Goal: Find specific page/section: Find specific page/section

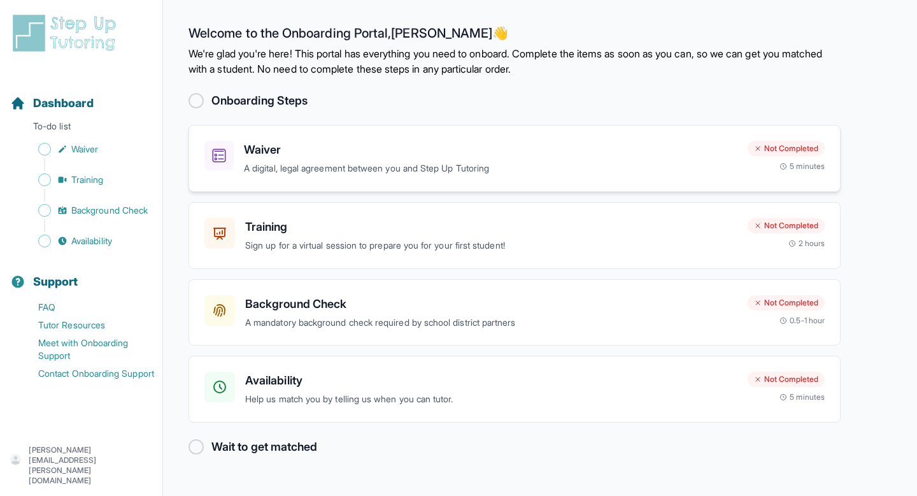
click at [620, 156] on h3 "Waiver" at bounding box center [491, 150] width 494 height 18
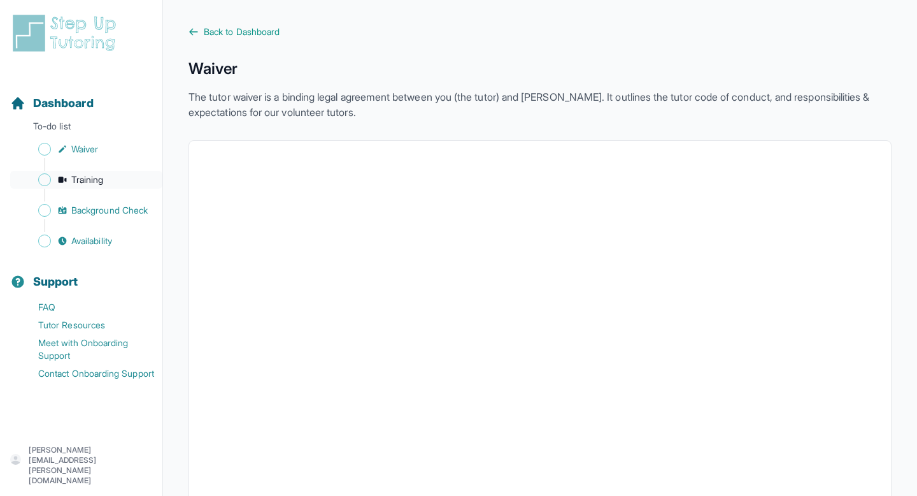
click at [76, 178] on span "Training" at bounding box center [87, 179] width 32 height 13
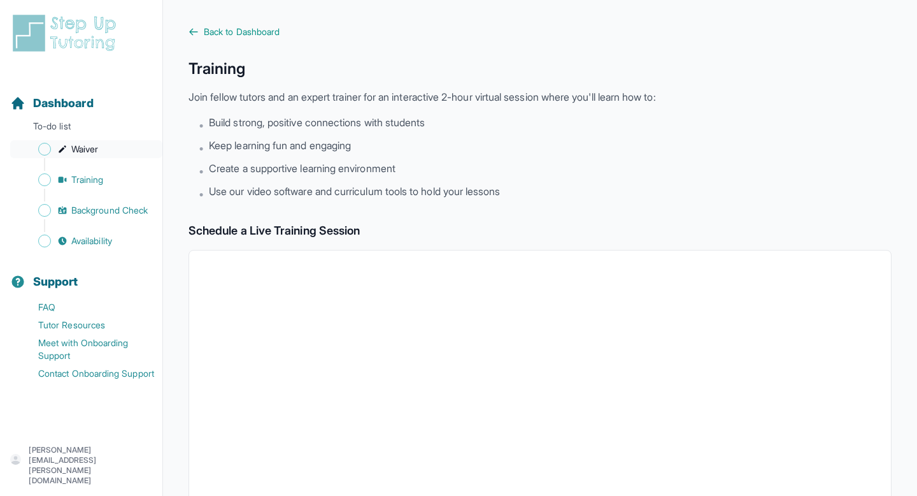
click at [62, 145] on icon "Sidebar" at bounding box center [62, 149] width 10 height 10
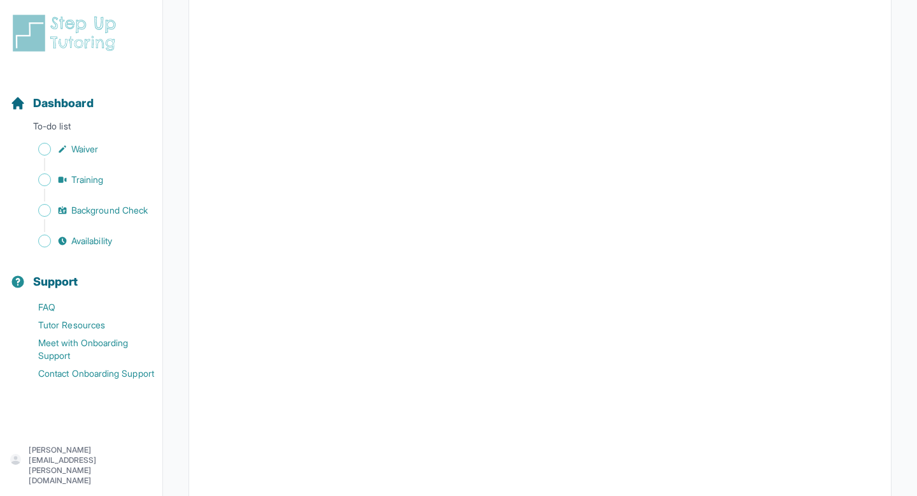
scroll to position [1695, 0]
click at [62, 34] on img at bounding box center [66, 33] width 113 height 41
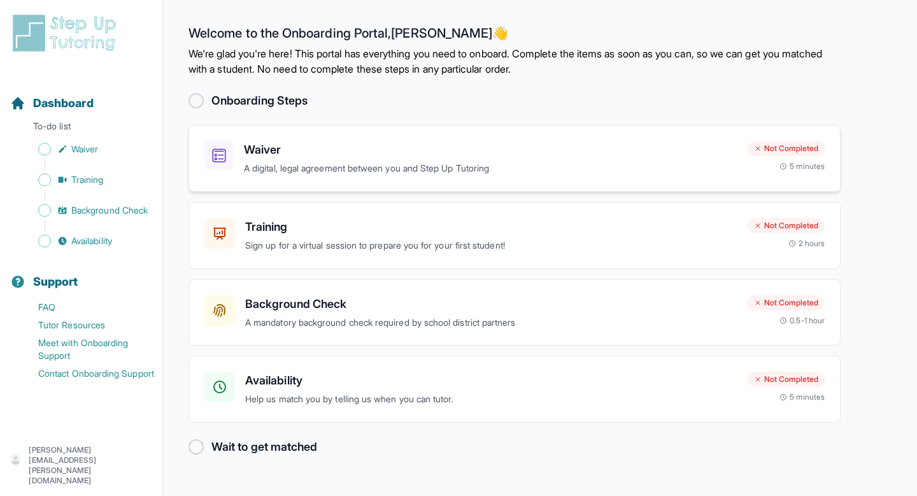
click at [278, 155] on h3 "Waiver" at bounding box center [491, 150] width 494 height 18
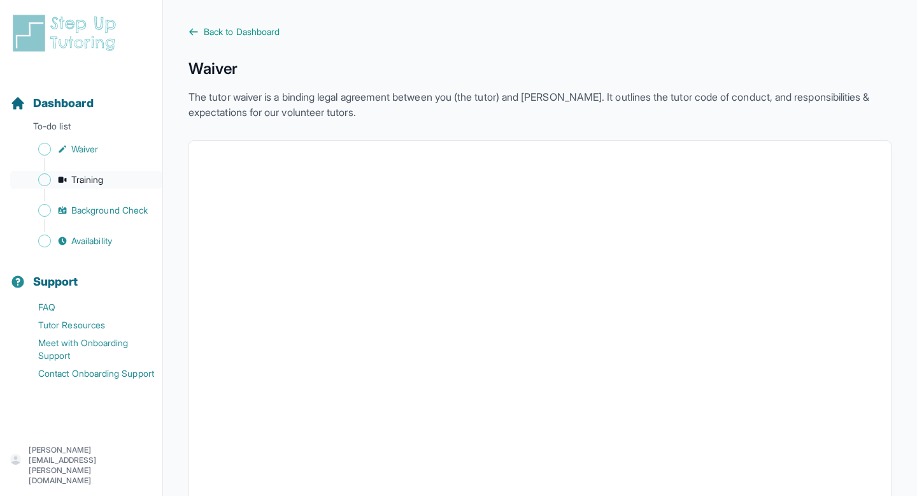
click at [88, 182] on span "Training" at bounding box center [87, 179] width 32 height 13
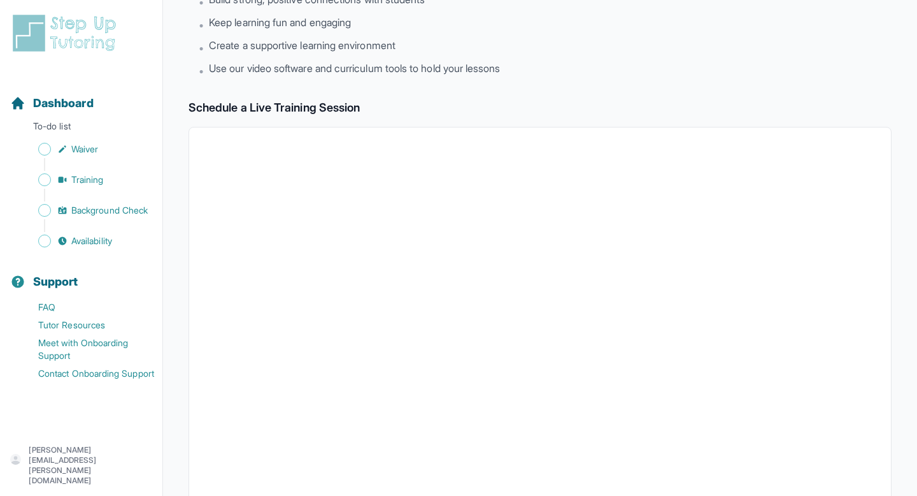
scroll to position [401, 0]
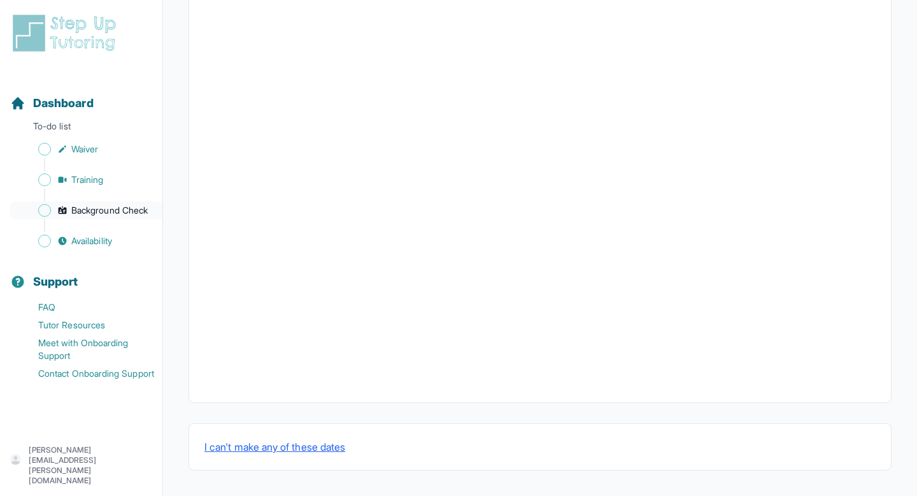
click at [104, 212] on span "Background Check" at bounding box center [109, 210] width 76 height 13
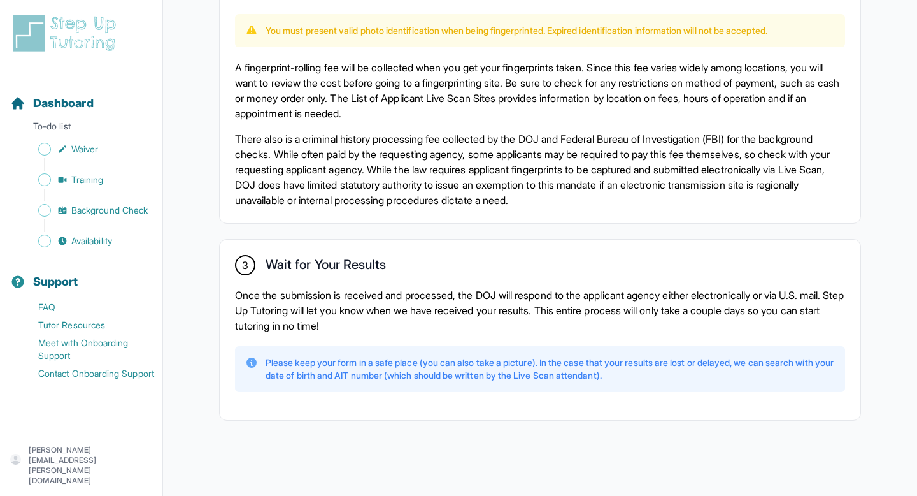
scroll to position [819, 0]
